Goal: Task Accomplishment & Management: Use online tool/utility

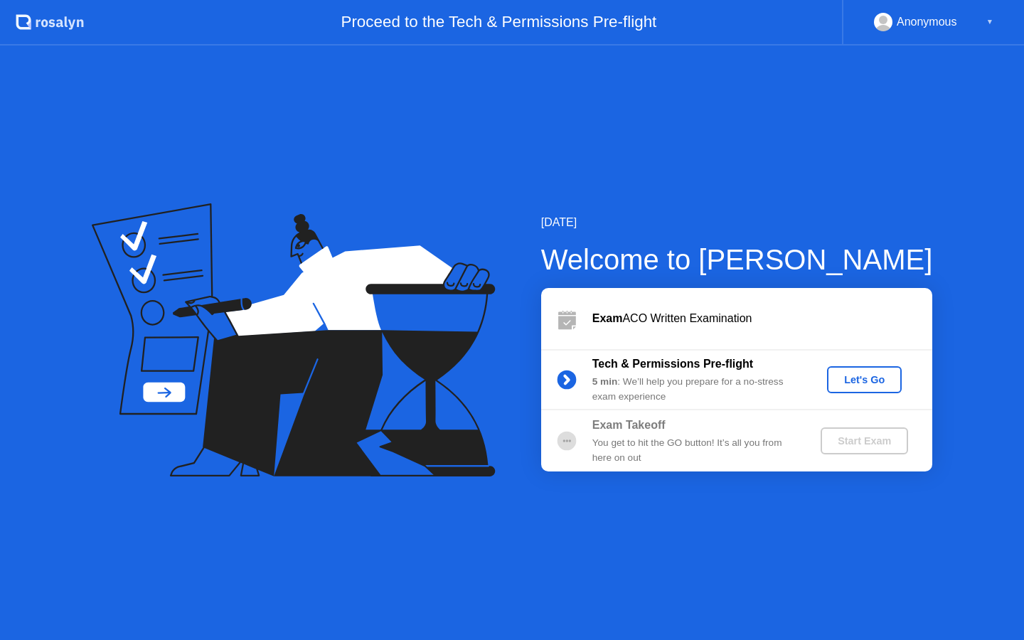
click at [884, 377] on div "Let's Go" at bounding box center [864, 379] width 63 height 11
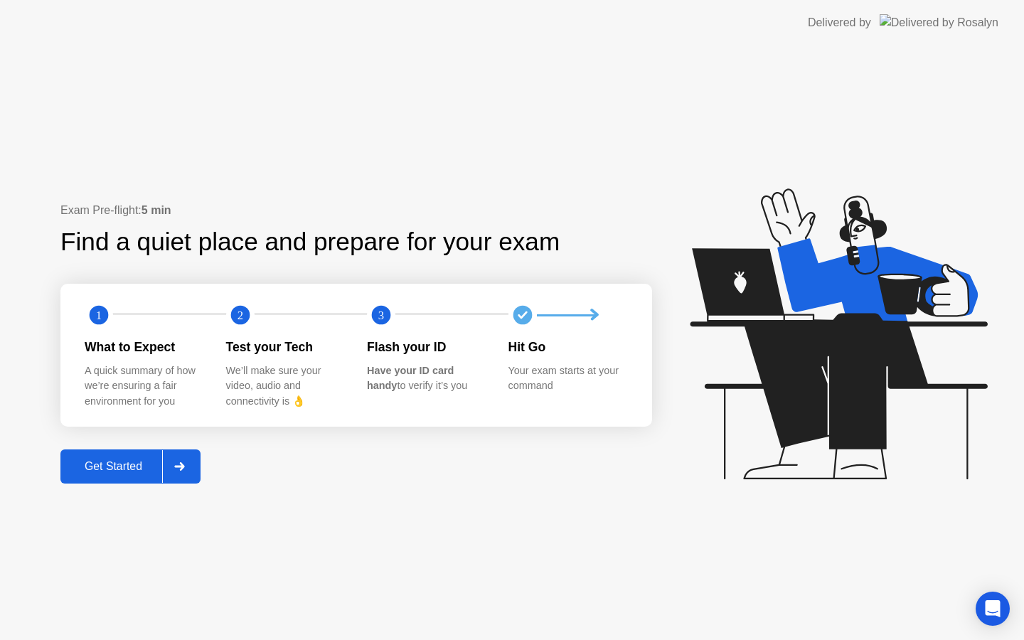
click at [169, 463] on div at bounding box center [179, 466] width 34 height 33
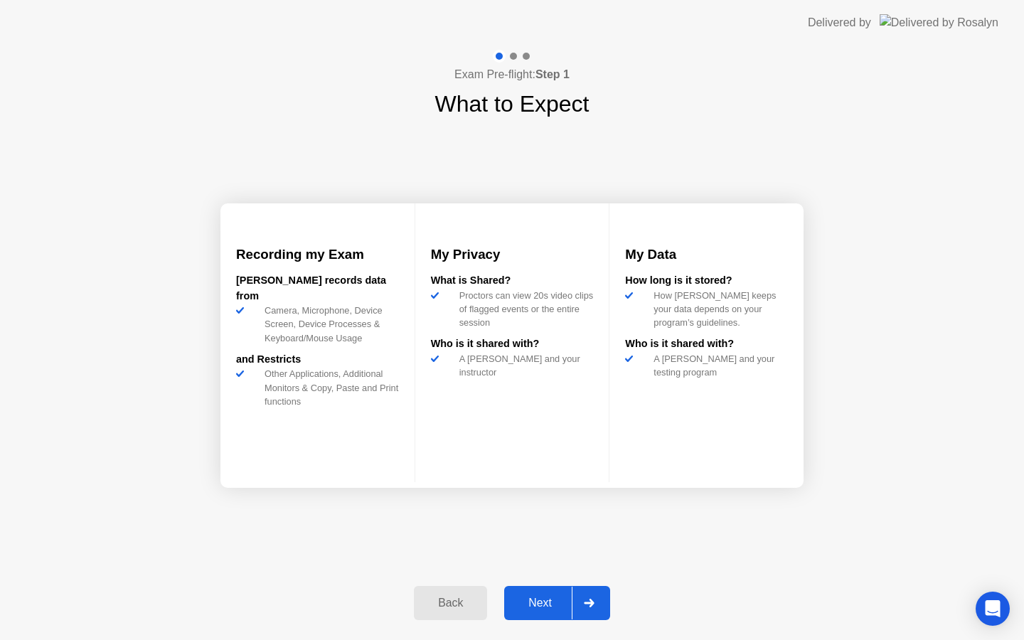
click at [531, 605] on div "Next" at bounding box center [540, 603] width 63 height 13
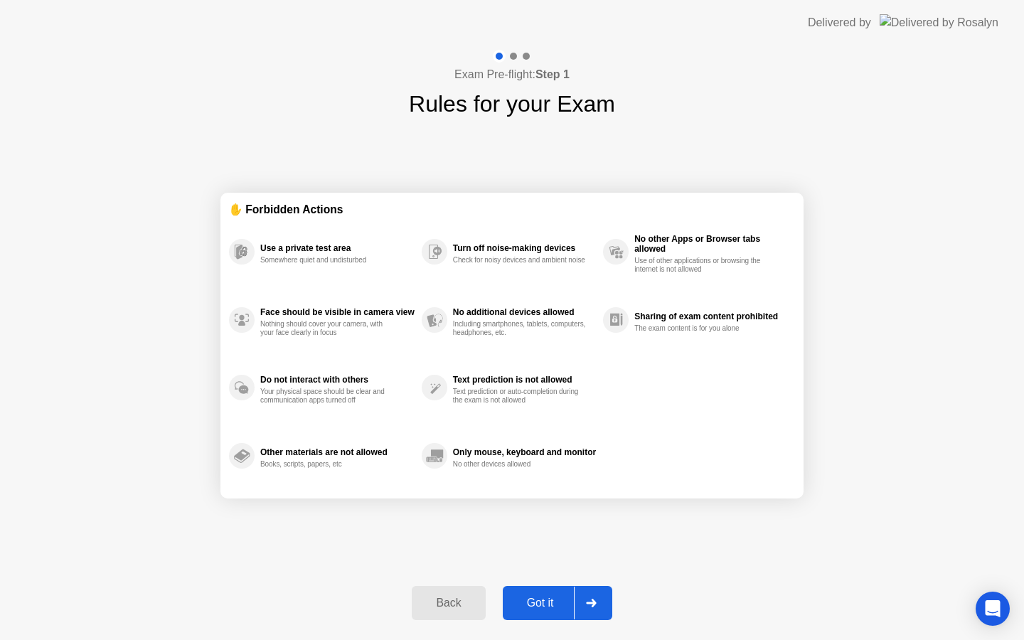
click at [531, 605] on div "Got it" at bounding box center [540, 603] width 67 height 13
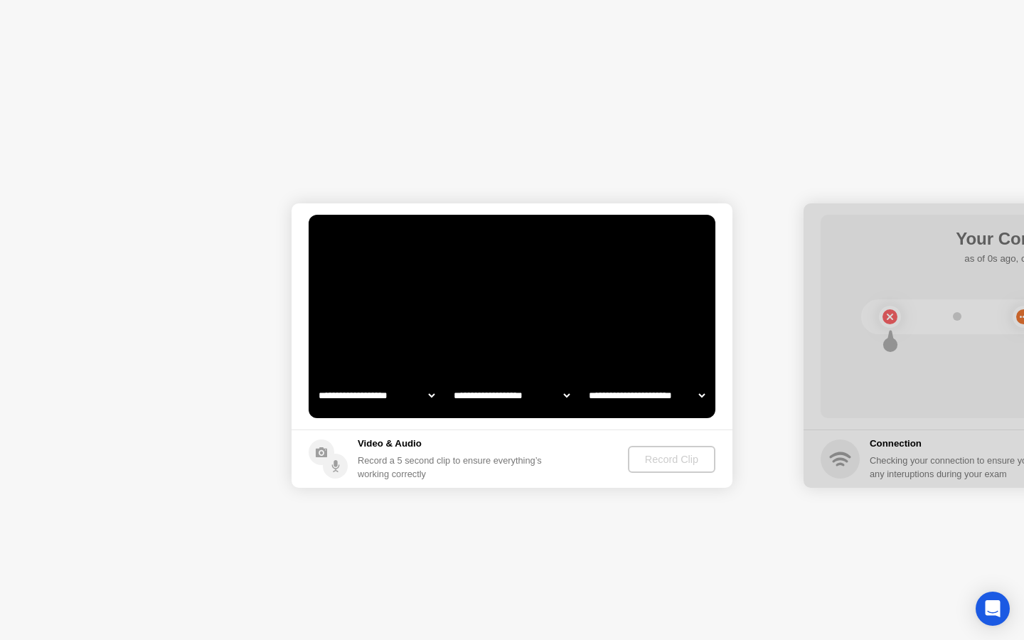
select select "**********"
select select "*******"
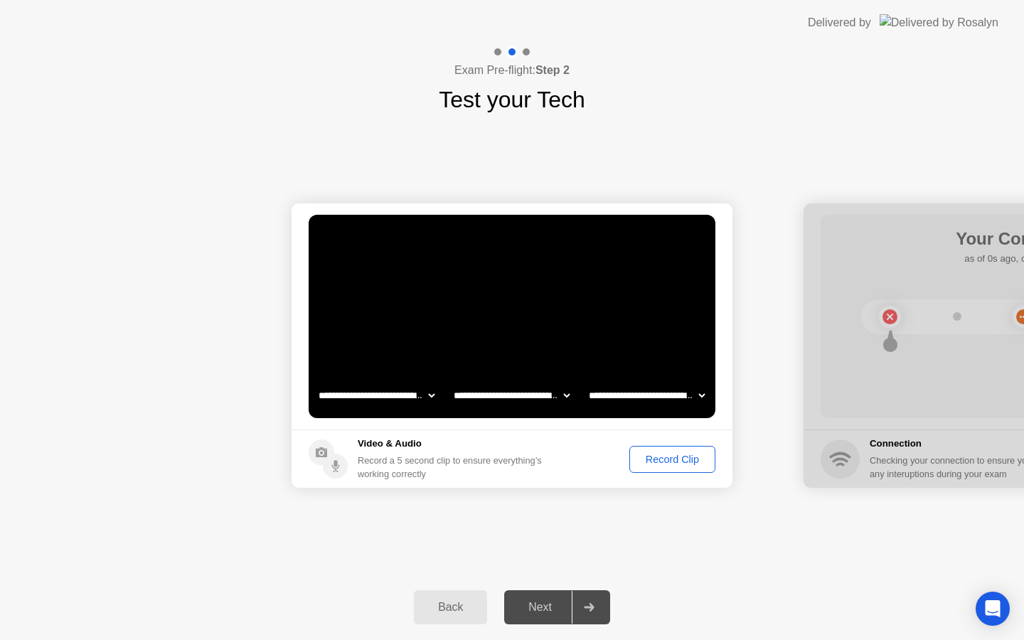
click at [664, 457] on div "Record Clip" at bounding box center [673, 459] width 76 height 11
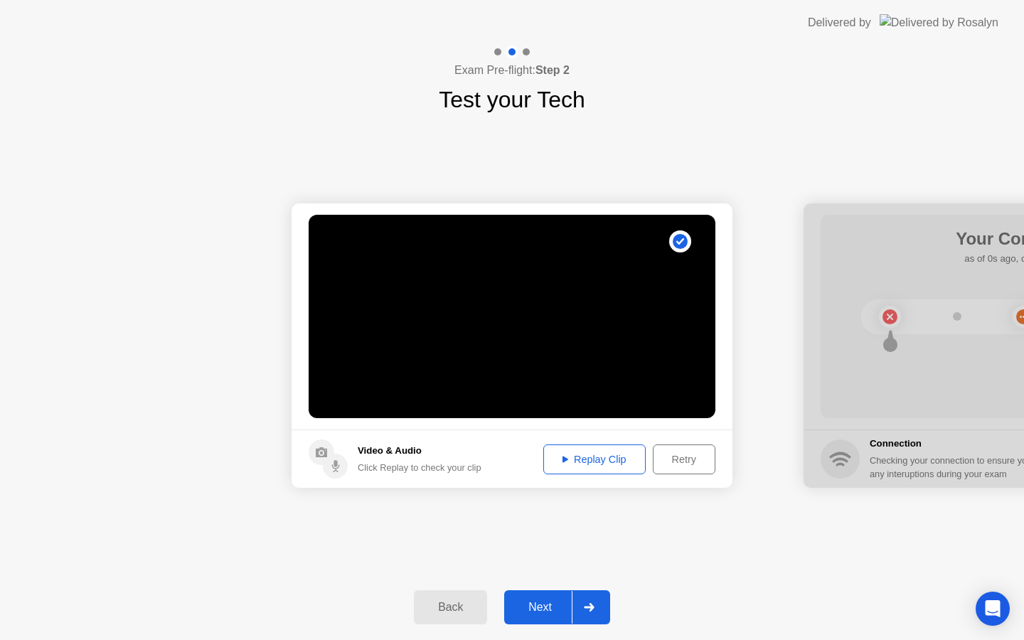
click at [627, 458] on div "Replay Clip" at bounding box center [594, 459] width 92 height 11
click at [553, 619] on button "Next" at bounding box center [557, 607] width 106 height 34
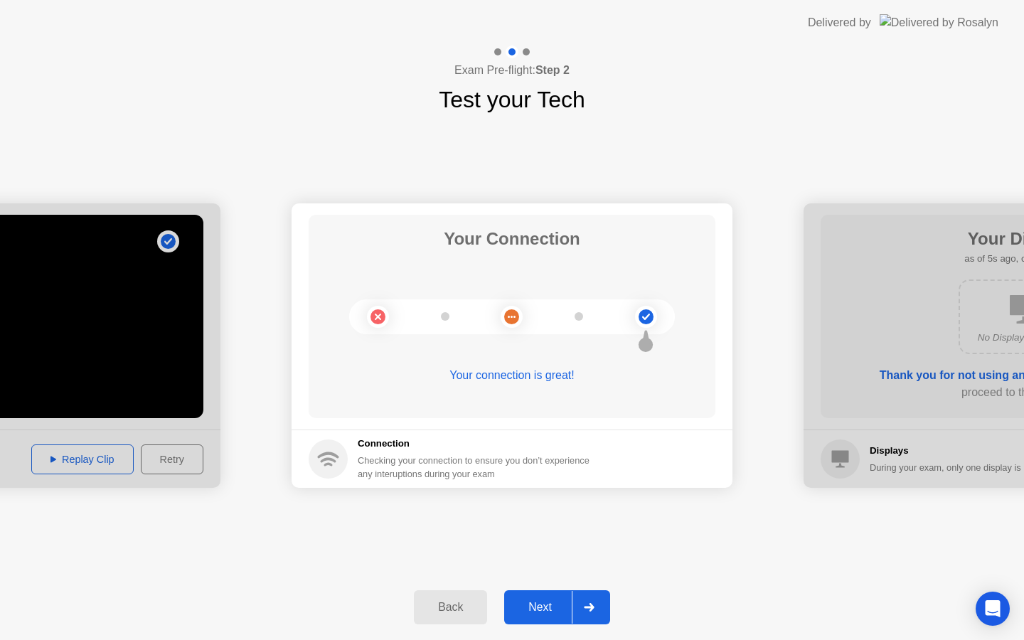
click at [526, 616] on button "Next" at bounding box center [557, 607] width 106 height 34
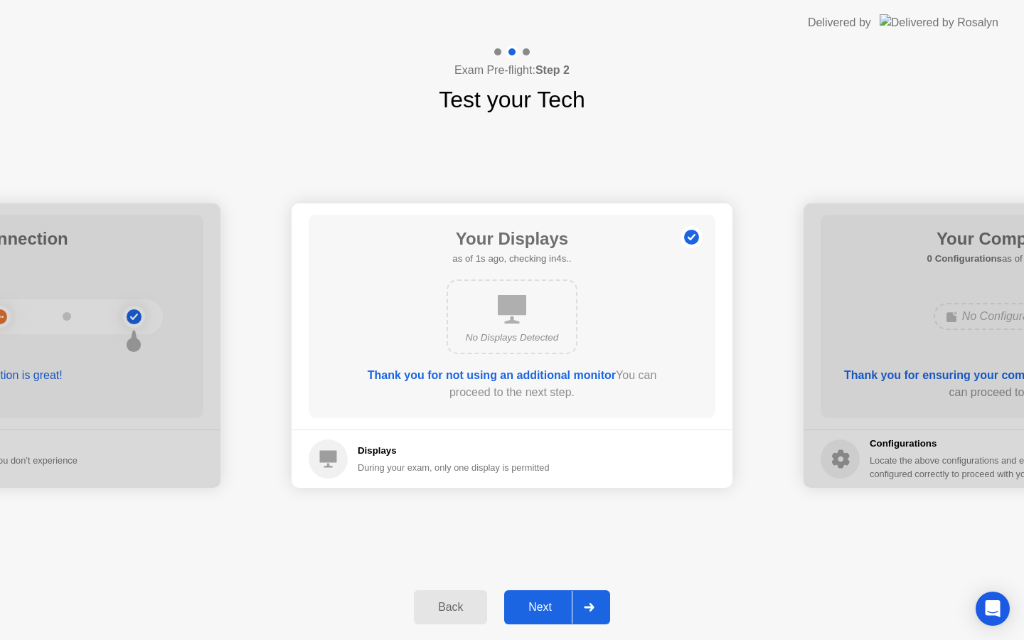
click at [554, 602] on div "Next" at bounding box center [540, 607] width 63 height 13
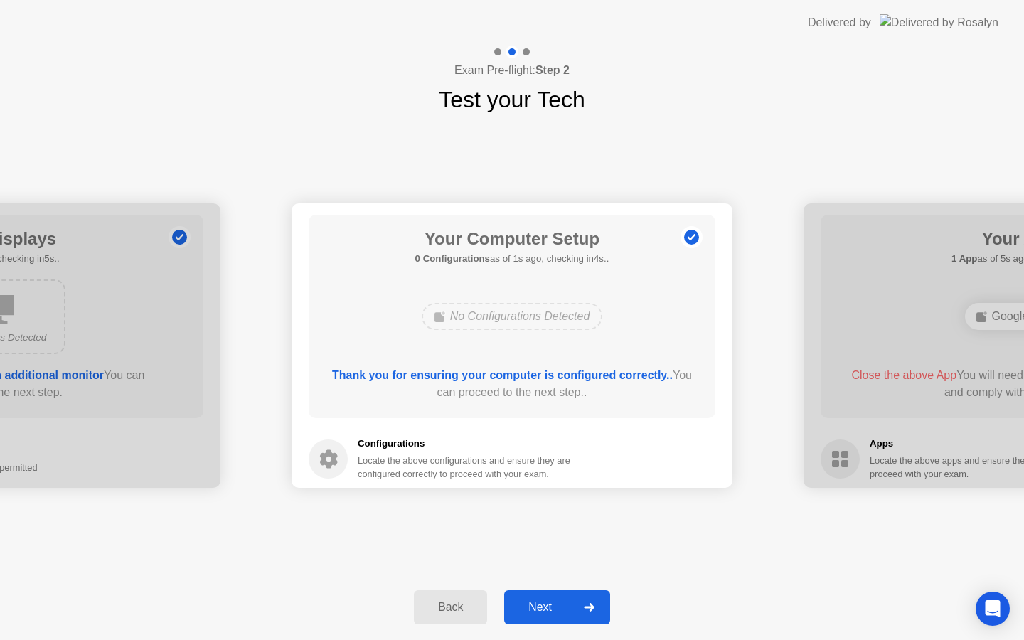
click at [554, 602] on div "Next" at bounding box center [540, 607] width 63 height 13
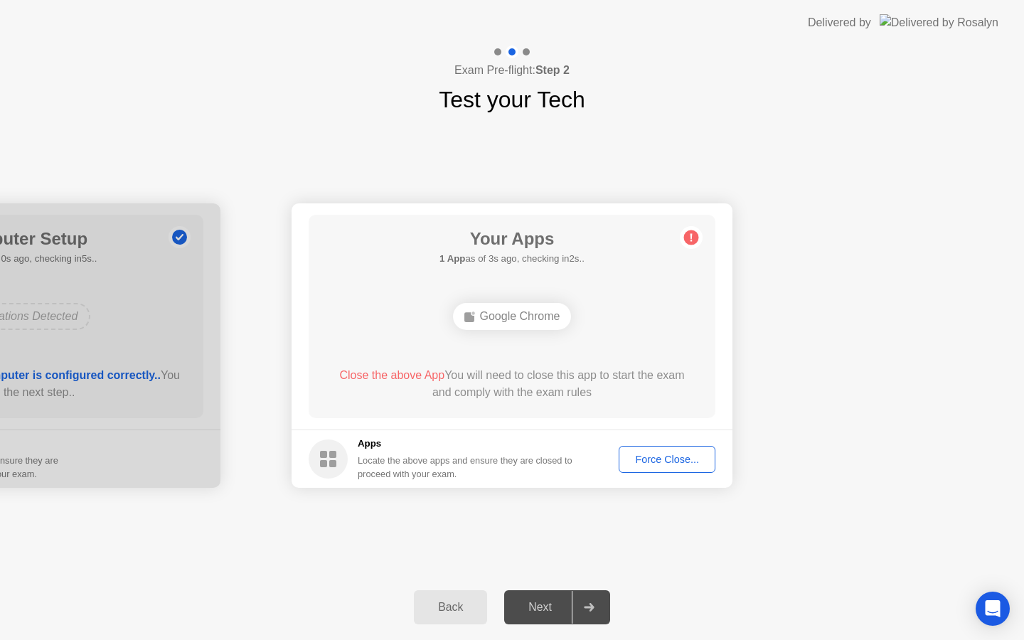
click at [669, 454] on div "Force Close..." at bounding box center [667, 459] width 87 height 11
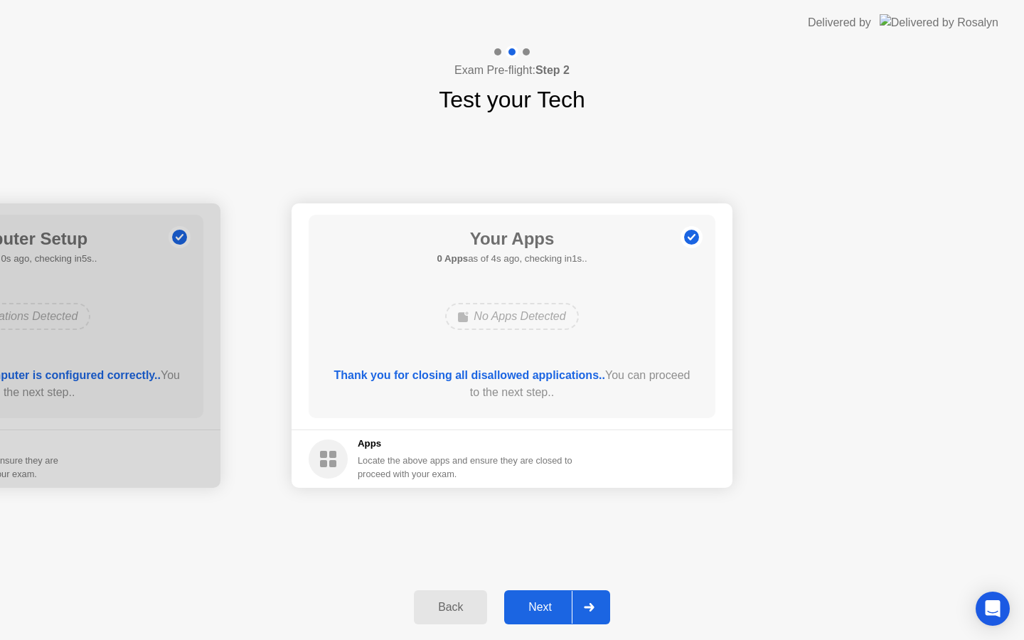
click at [554, 613] on div "Next" at bounding box center [540, 607] width 63 height 13
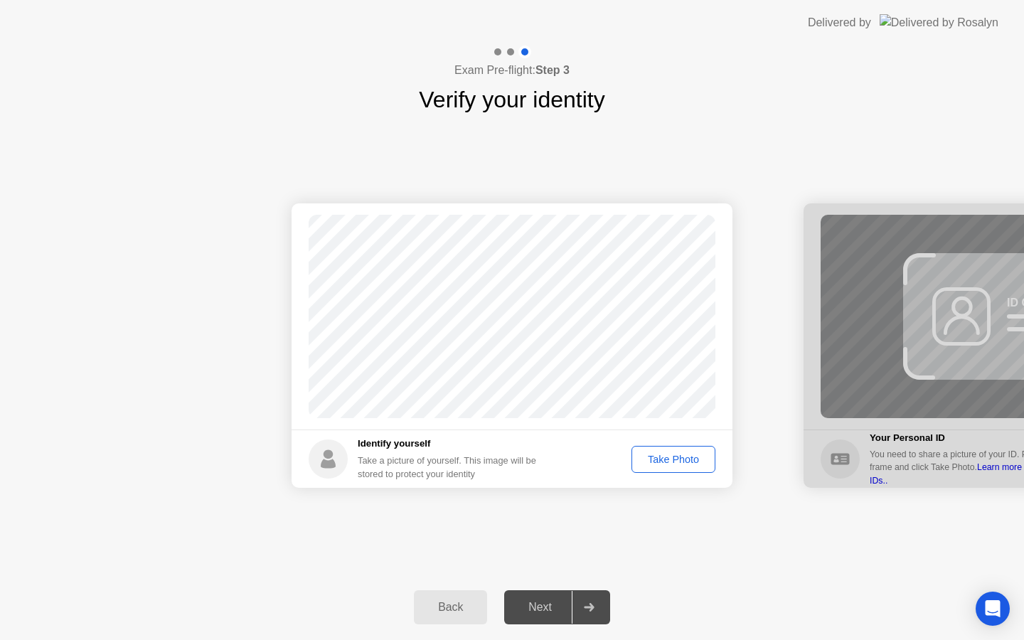
click at [693, 457] on div "Take Photo" at bounding box center [674, 459] width 74 height 11
click at [531, 612] on div "Next" at bounding box center [540, 607] width 63 height 13
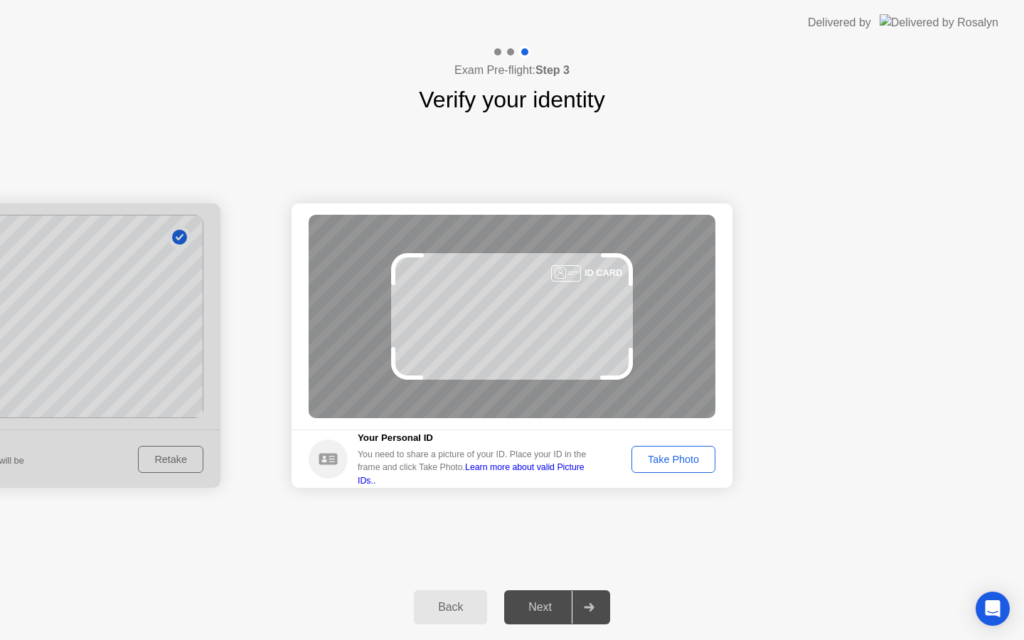
click at [673, 456] on div "Take Photo" at bounding box center [674, 459] width 74 height 11
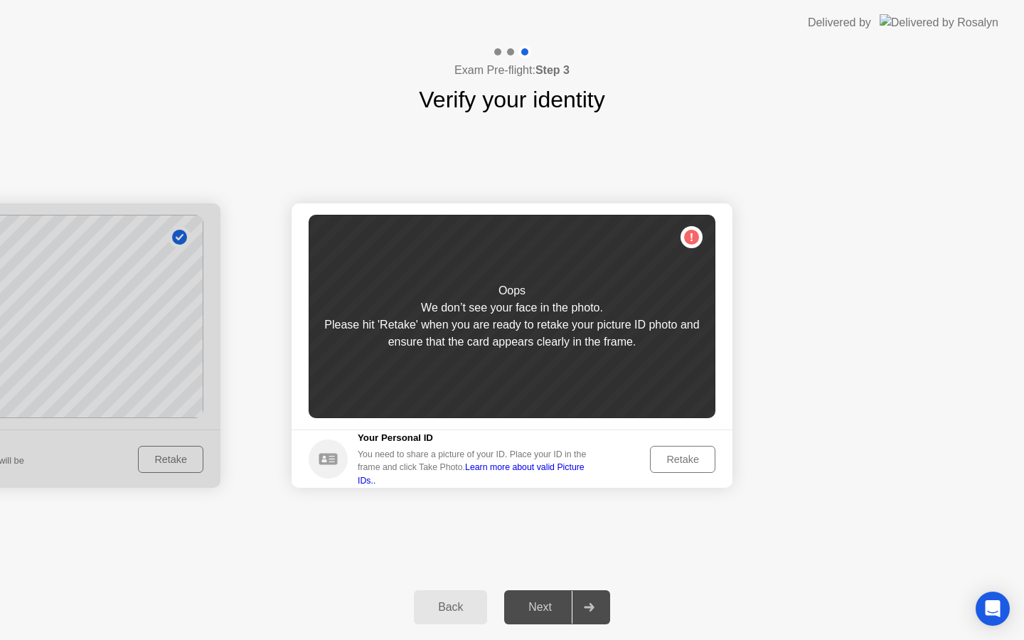
click at [673, 456] on div "Retake" at bounding box center [682, 459] width 55 height 11
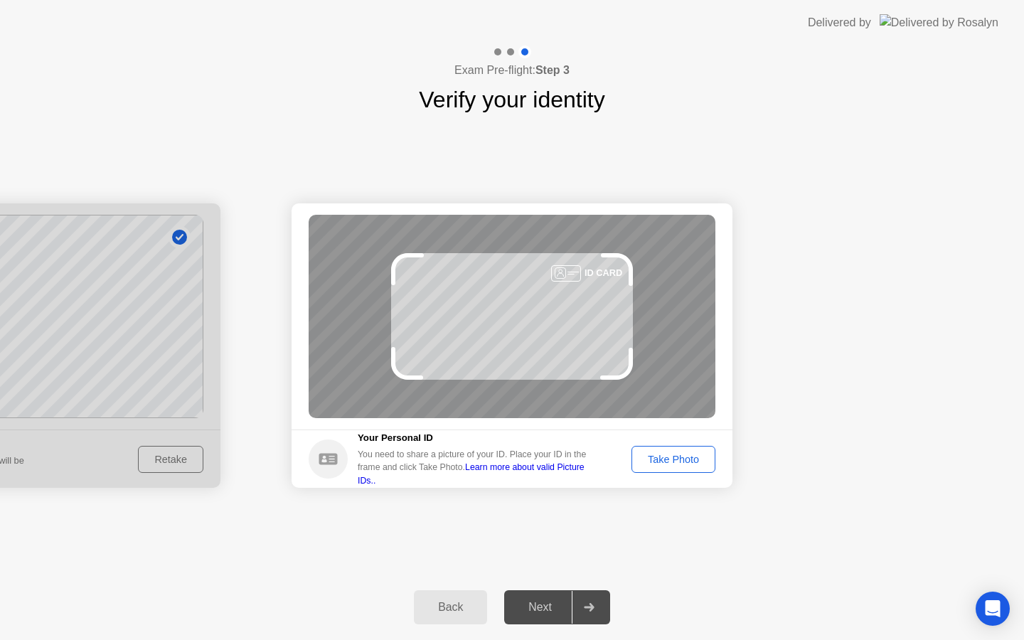
click at [673, 456] on div "Take Photo" at bounding box center [674, 459] width 74 height 11
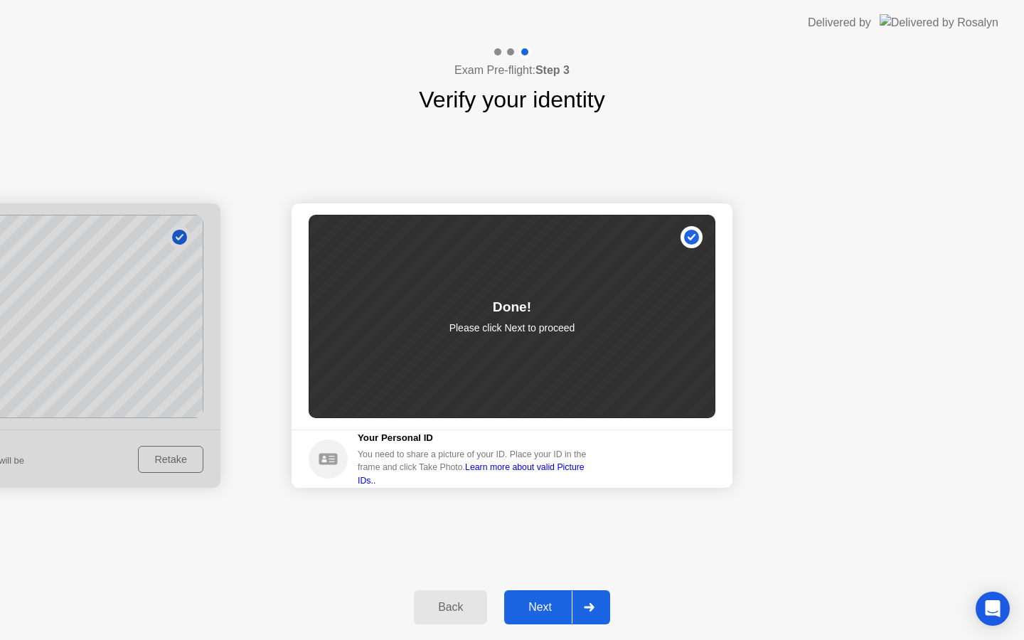
click at [540, 601] on div "Next" at bounding box center [540, 607] width 63 height 13
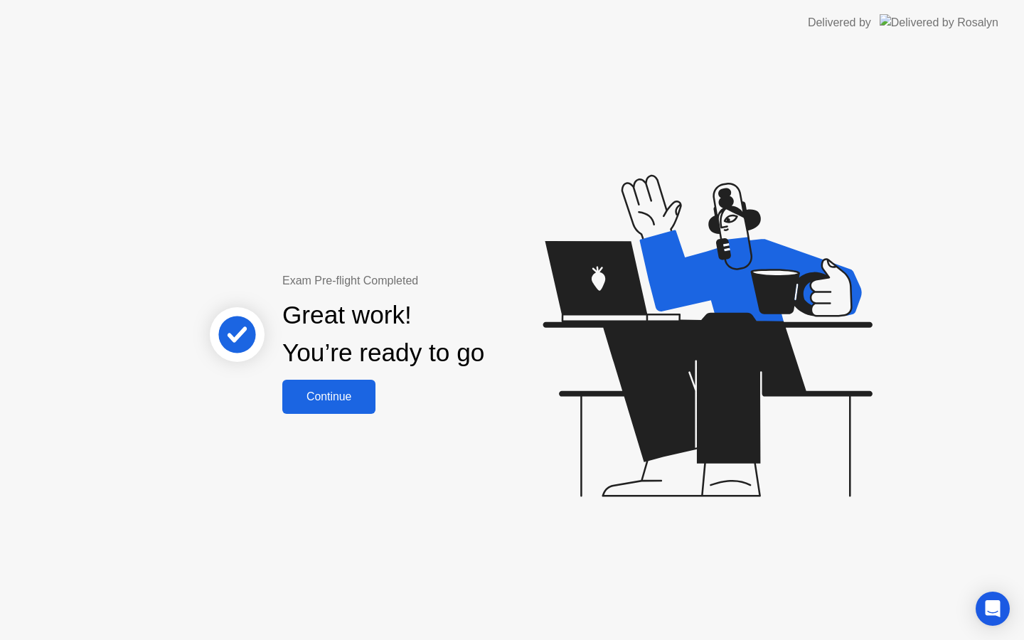
click at [356, 402] on div "Continue" at bounding box center [329, 397] width 85 height 13
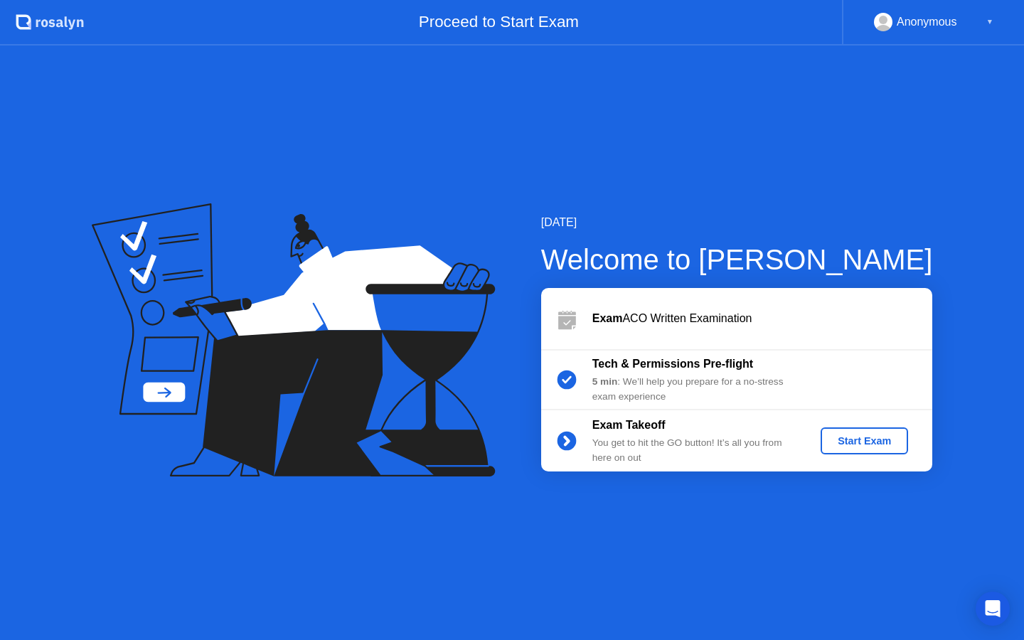
click at [853, 445] on div "Start Exam" at bounding box center [865, 440] width 76 height 11
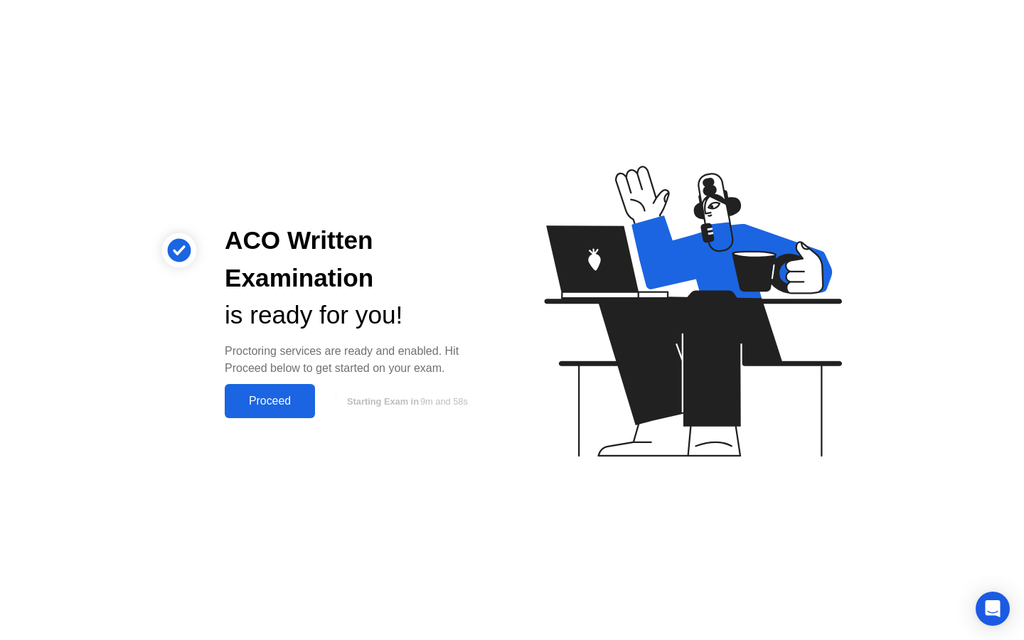
click at [257, 403] on div "Proceed" at bounding box center [270, 401] width 82 height 13
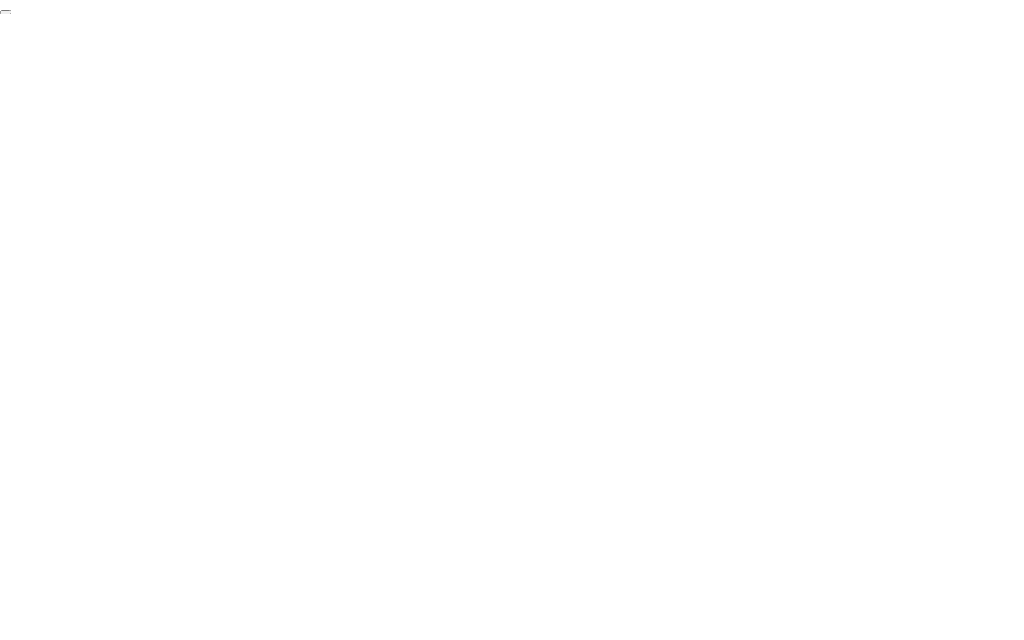
click div "End Proctoring Session"
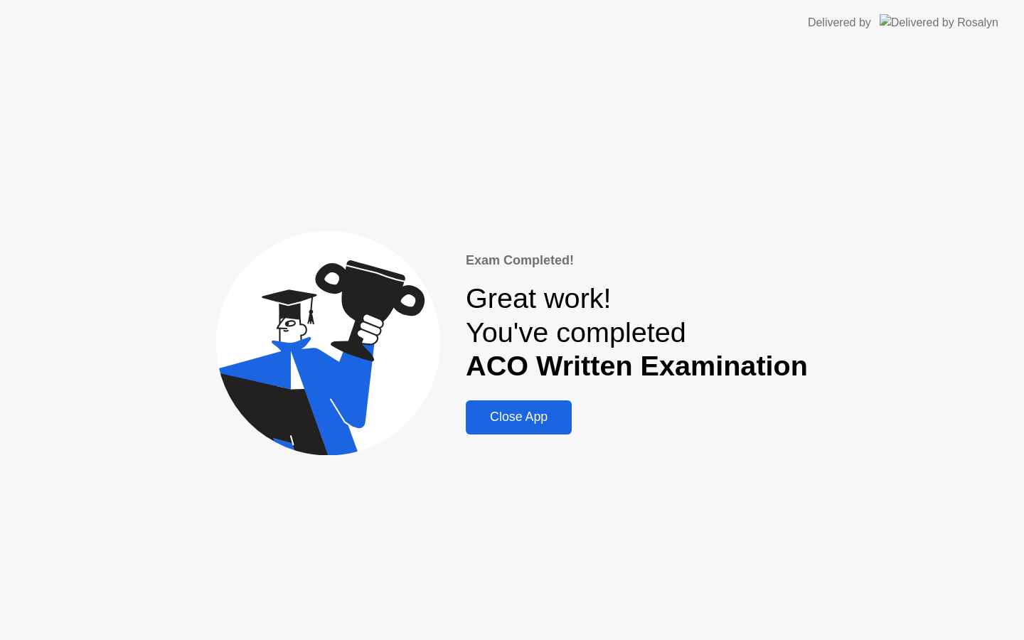
click at [489, 423] on div "Close App" at bounding box center [518, 417] width 97 height 15
